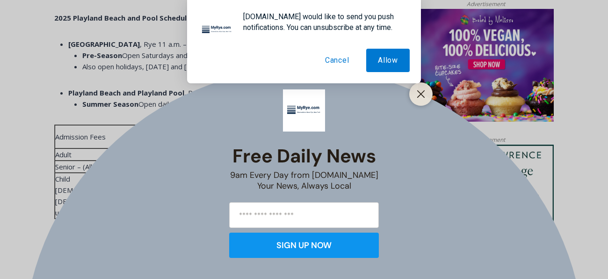
click at [336, 60] on button "Cancel" at bounding box center [338, 60] width 48 height 23
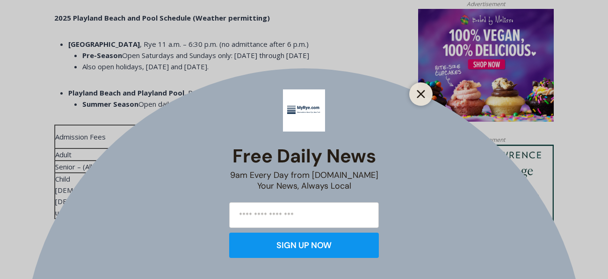
click at [420, 93] on line "Close" at bounding box center [421, 94] width 7 height 7
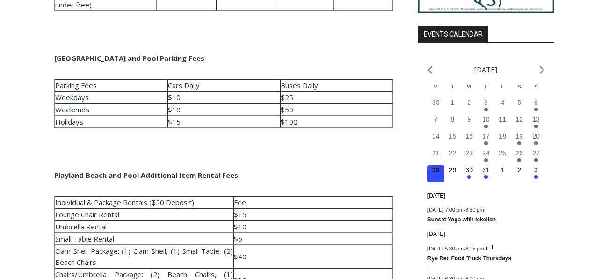
scroll to position [971, 0]
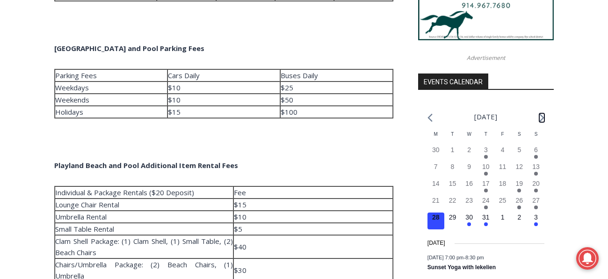
click at [540, 122] on icon "Next month" at bounding box center [542, 117] width 5 height 9
click at [542, 122] on icon "Next month" at bounding box center [542, 118] width 5 height 8
click at [540, 122] on icon "Next month" at bounding box center [542, 117] width 5 height 9
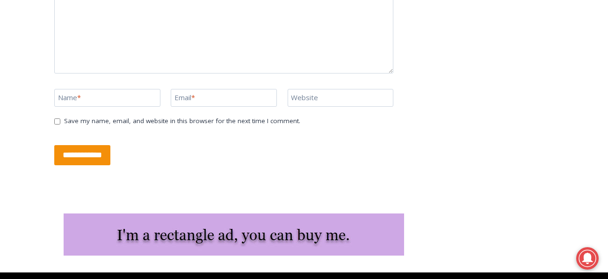
scroll to position [2288, 0]
